Goal: Information Seeking & Learning: Learn about a topic

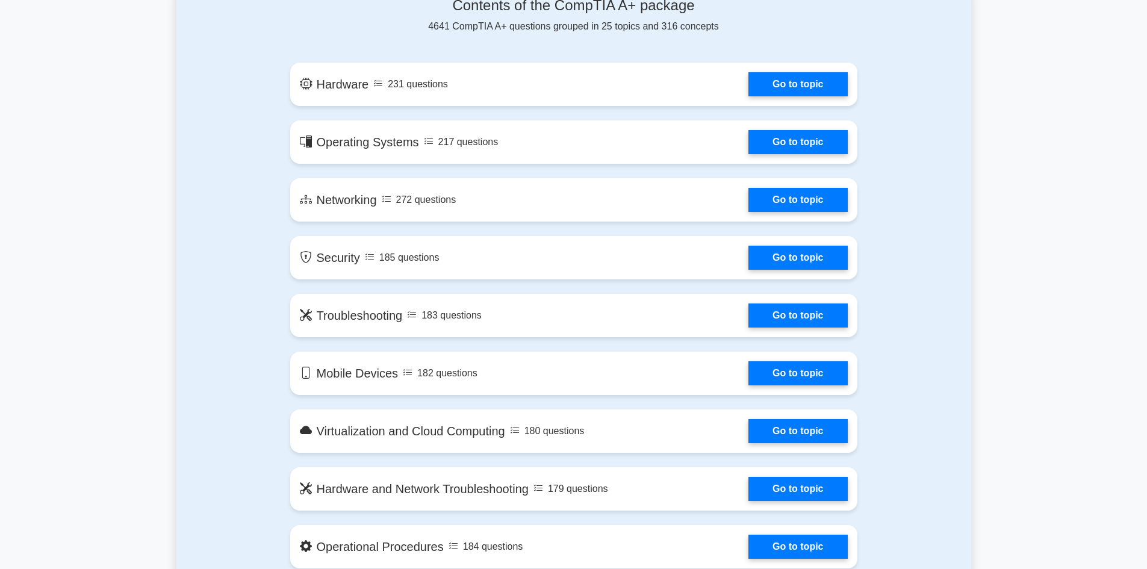
scroll to position [723, 0]
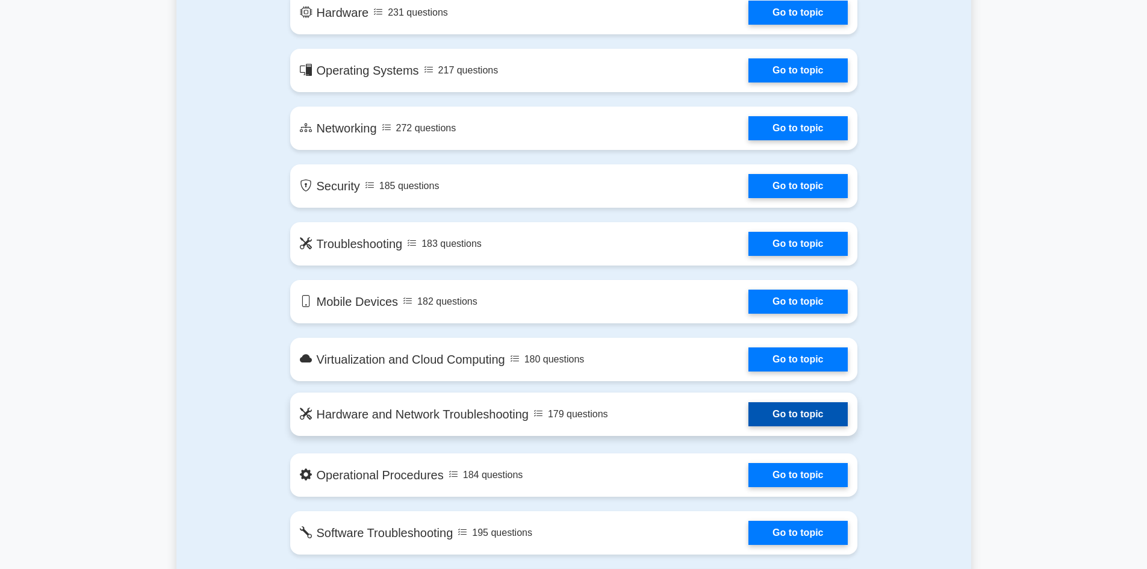
click at [749, 414] on link "Go to topic" at bounding box center [798, 414] width 99 height 24
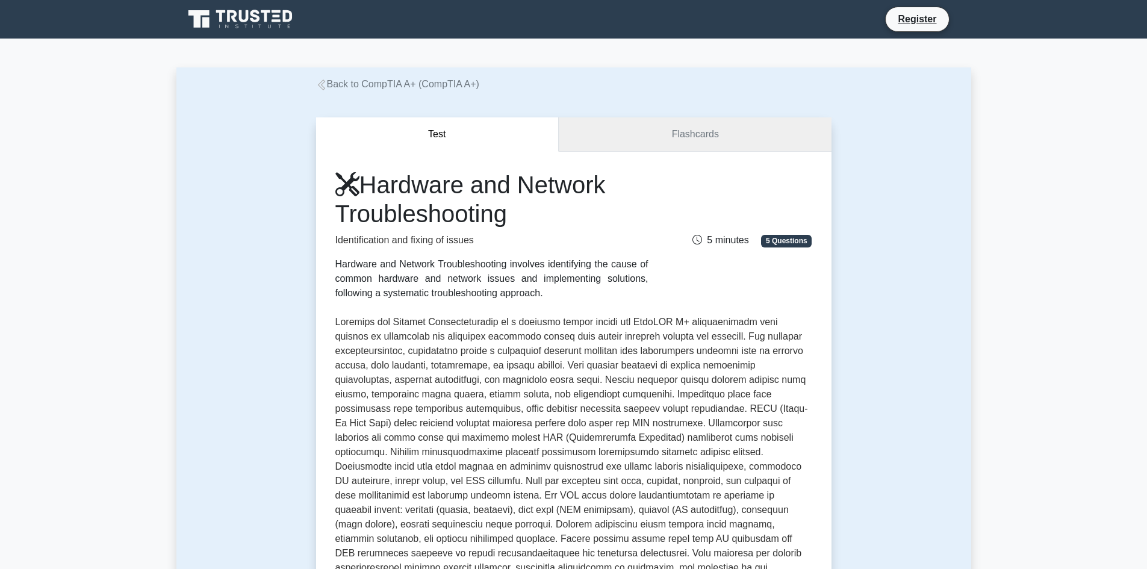
click at [754, 136] on link "Flashcards" at bounding box center [695, 134] width 272 height 34
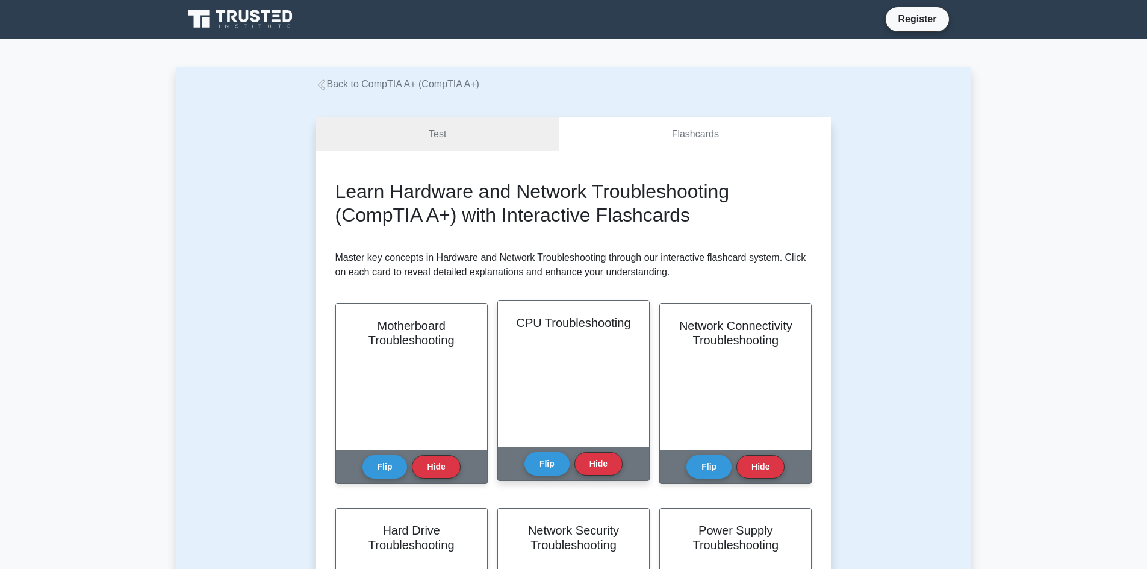
scroll to position [241, 0]
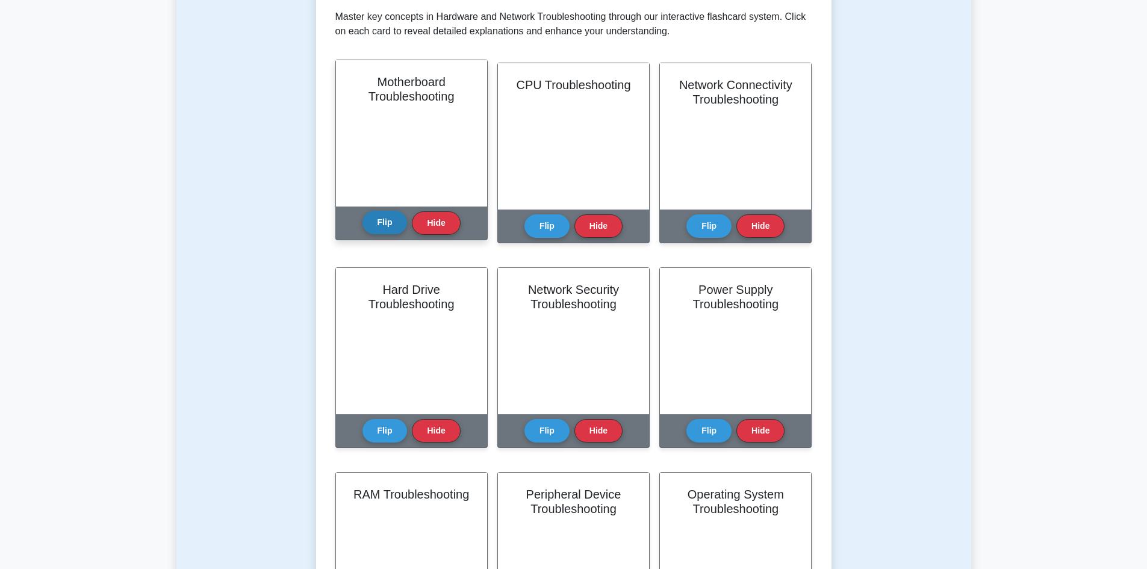
click at [387, 228] on button "Flip" at bounding box center [385, 222] width 45 height 23
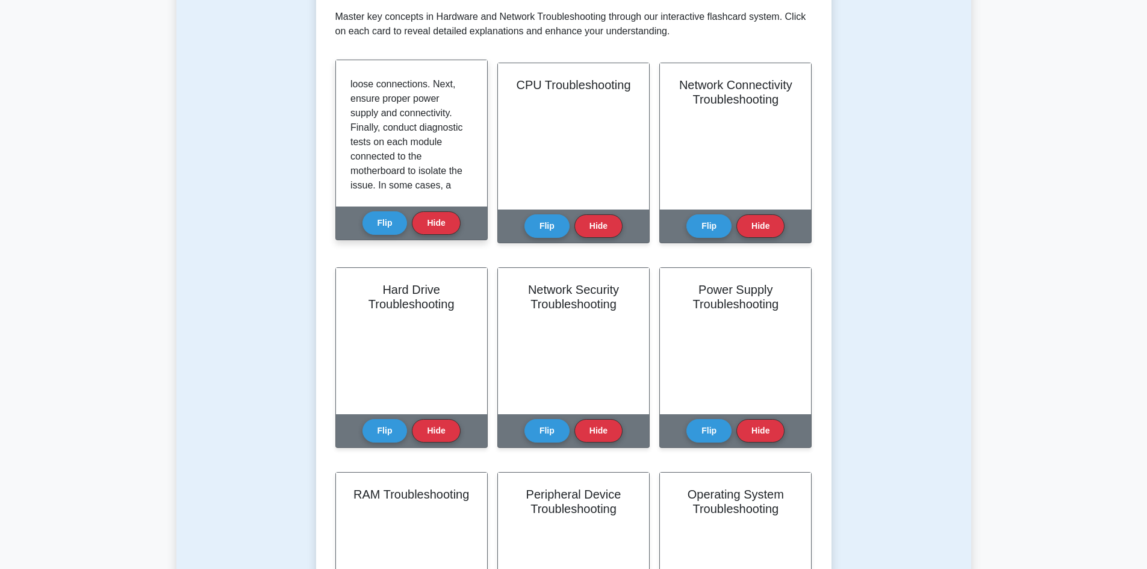
scroll to position [355, 0]
click at [434, 222] on button "Hide" at bounding box center [436, 222] width 48 height 23
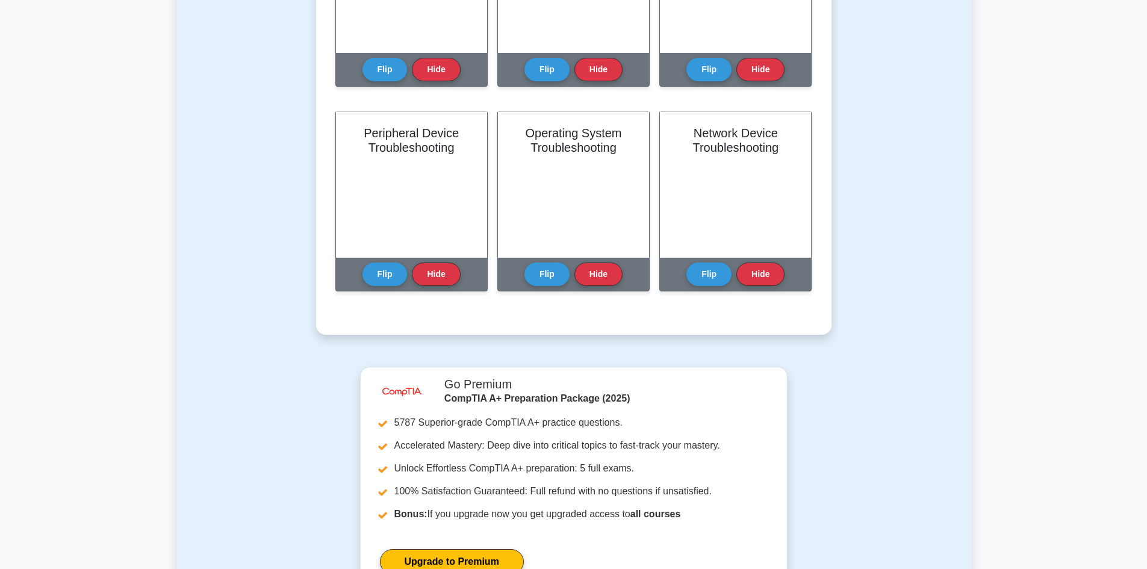
scroll to position [783, 0]
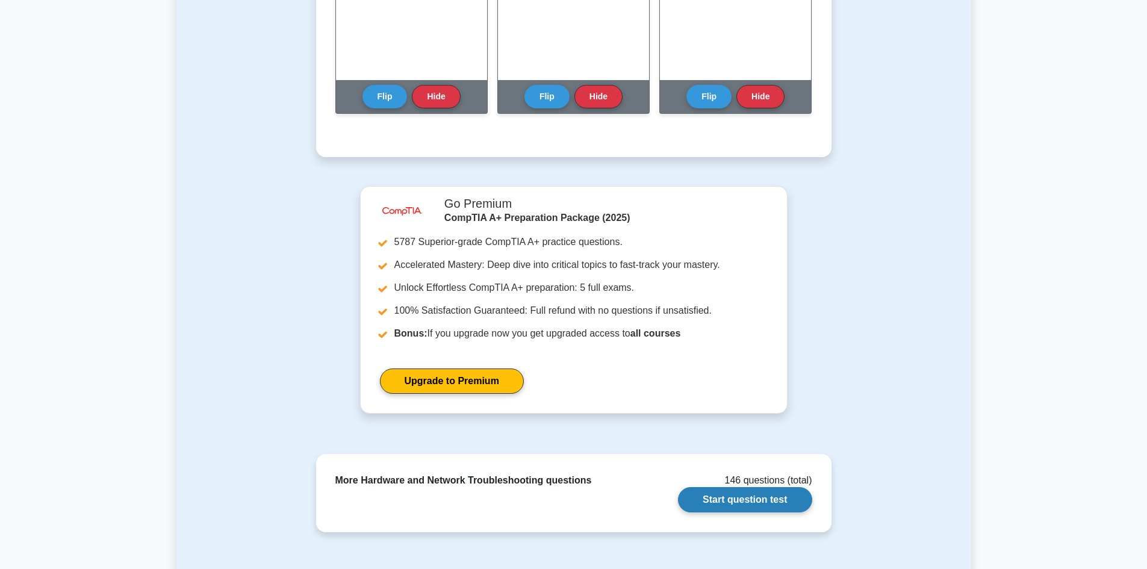
click at [691, 498] on link "Start question test" at bounding box center [745, 499] width 134 height 25
